Goal: Manage account settings

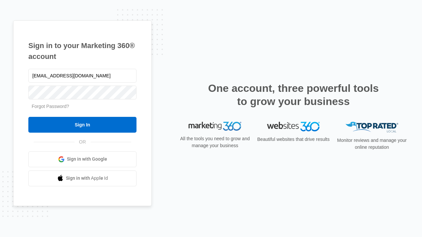
type input "[EMAIL_ADDRESS][DOMAIN_NAME]"
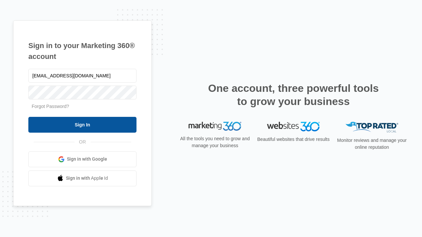
click at [82, 124] on input "Sign In" at bounding box center [82, 125] width 108 height 16
